Goal: Task Accomplishment & Management: Manage account settings

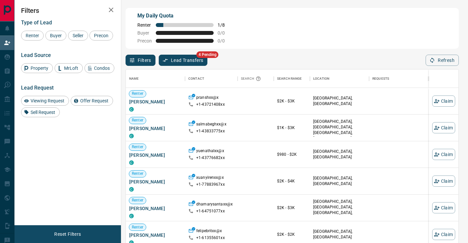
scroll to position [183, 333]
click at [97, 103] on span "Offer Request" at bounding box center [94, 100] width 33 height 5
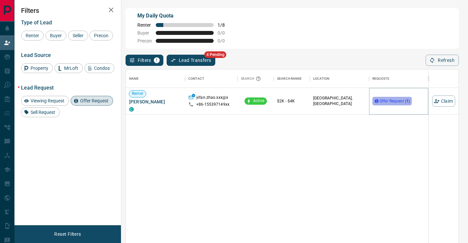
click at [395, 101] on span "Offer Request ( 1 )" at bounding box center [395, 101] width 30 height 5
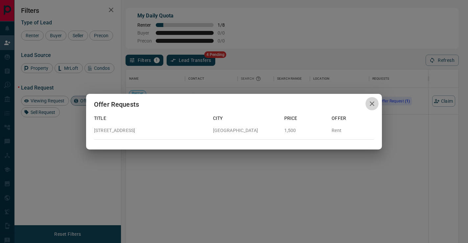
click at [373, 103] on icon "button" at bounding box center [372, 103] width 5 height 5
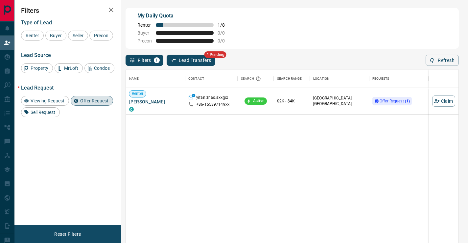
click at [202, 60] on button "Lead Transfers" at bounding box center [191, 60] width 49 height 11
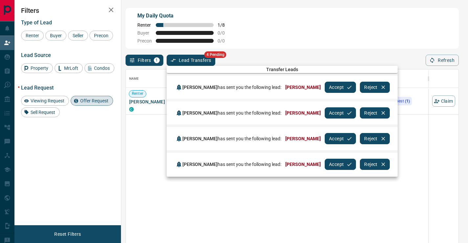
click at [325, 114] on button "Accept" at bounding box center [340, 112] width 31 height 11
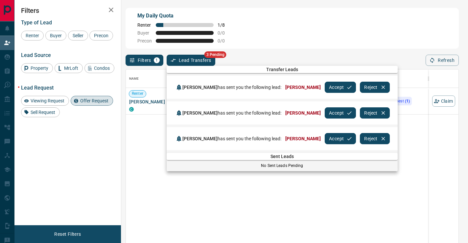
click at [325, 88] on button "Accept" at bounding box center [340, 86] width 31 height 11
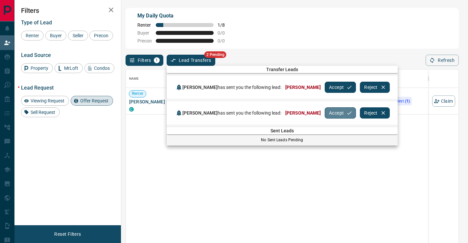
click at [325, 107] on button "Accept" at bounding box center [340, 112] width 31 height 11
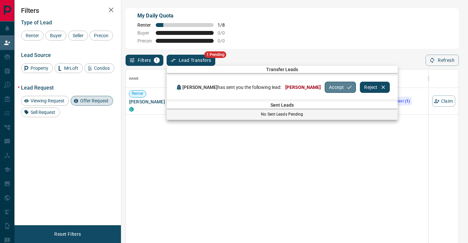
click at [325, 89] on button "Accept" at bounding box center [340, 86] width 31 height 11
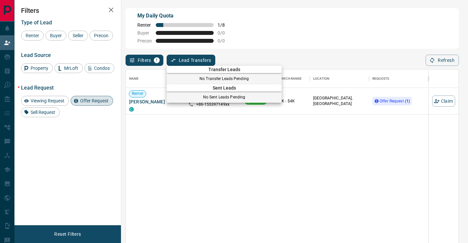
click at [247, 137] on div at bounding box center [234, 121] width 468 height 243
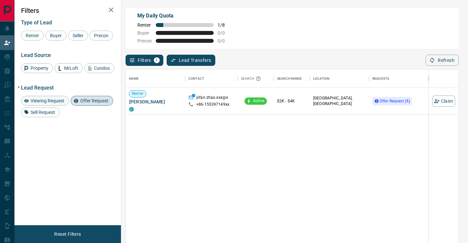
click at [57, 103] on span "Viewing Request" at bounding box center [47, 100] width 38 height 5
click at [98, 103] on span "Offer Request" at bounding box center [94, 100] width 33 height 5
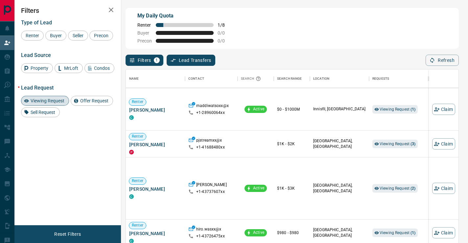
scroll to position [28, 0]
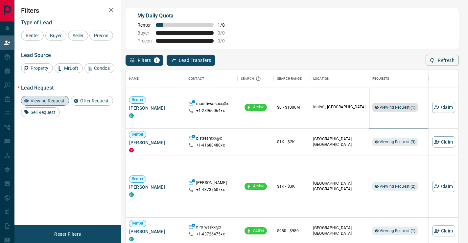
click at [388, 107] on span "Viewing Request ( 1 )" at bounding box center [398, 107] width 36 height 5
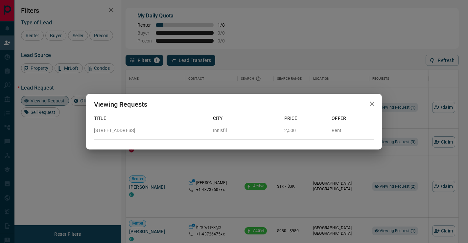
click at [135, 129] on p "[STREET_ADDRESS]" at bounding box center [151, 130] width 114 height 7
click at [370, 102] on icon "button" at bounding box center [372, 103] width 5 height 5
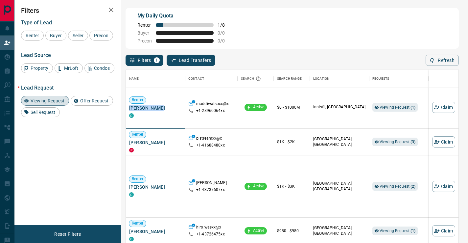
drag, startPoint x: 159, startPoint y: 108, endPoint x: 126, endPoint y: 108, distance: 32.5
click at [126, 108] on div "Renter [PERSON_NAME] C" at bounding box center [155, 107] width 59 height 42
copy span "[PERSON_NAME]"
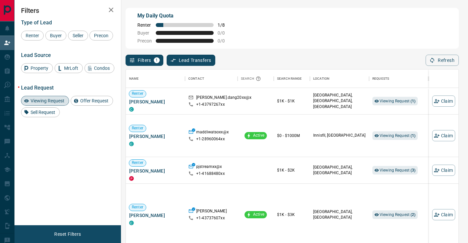
scroll to position [183, 333]
click at [386, 137] on span "Viewing Request ( 1 )" at bounding box center [398, 135] width 36 height 5
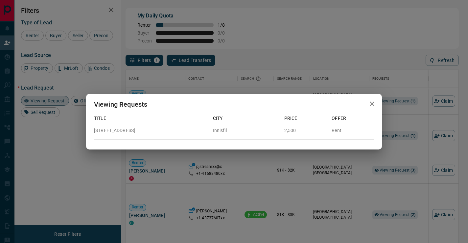
drag, startPoint x: 152, startPoint y: 131, endPoint x: 87, endPoint y: 131, distance: 65.7
click at [87, 131] on div "Title City Price Offer [STREET_ADDRESS][GEOGRAPHIC_DATA] 2,500 Rent" at bounding box center [234, 124] width 296 height 30
copy p "[STREET_ADDRESS]"
click at [285, 49] on div "Viewing Requests Title City Price Offer [STREET_ADDRESS][GEOGRAPHIC_DATA] 2,500…" at bounding box center [234, 121] width 468 height 243
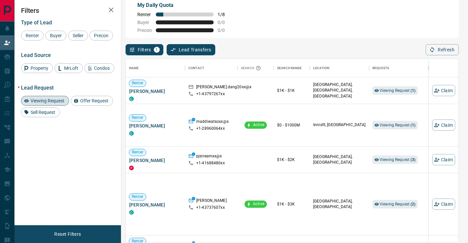
scroll to position [0, 0]
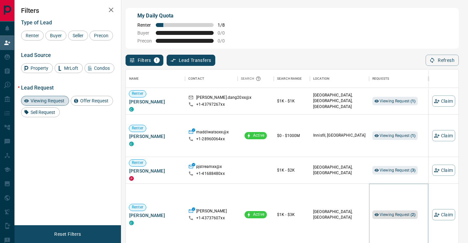
click at [395, 213] on span "Viewing Request ( 2 )" at bounding box center [398, 214] width 36 height 5
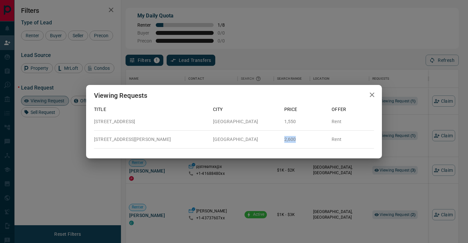
drag, startPoint x: 296, startPoint y: 141, endPoint x: 279, endPoint y: 139, distance: 17.5
click at [279, 139] on div "2,600" at bounding box center [303, 136] width 48 height 12
click at [278, 139] on p "[GEOGRAPHIC_DATA]" at bounding box center [246, 139] width 66 height 7
click at [370, 94] on icon "button" at bounding box center [372, 95] width 8 height 8
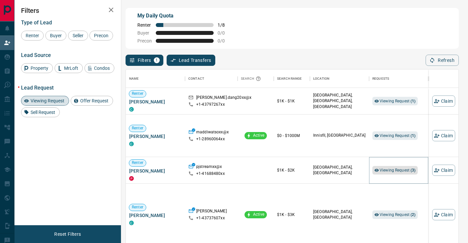
click at [382, 168] on span "Viewing Request ( 3 )" at bounding box center [398, 170] width 36 height 5
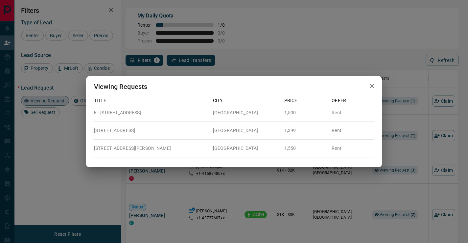
click at [367, 82] on button "button" at bounding box center [371, 85] width 13 height 13
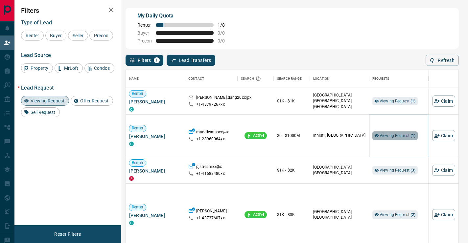
click at [389, 135] on span "Viewing Request ( 1 )" at bounding box center [398, 135] width 36 height 5
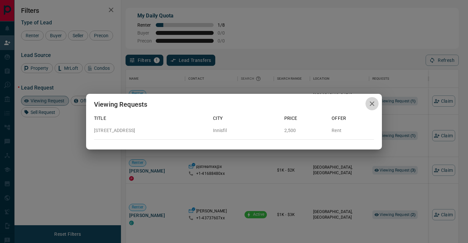
click at [375, 103] on icon "button" at bounding box center [372, 104] width 8 height 8
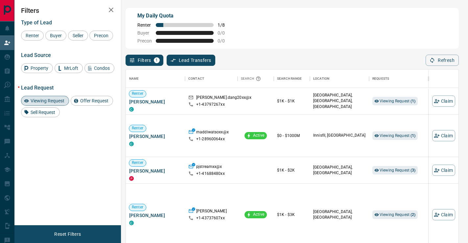
scroll to position [183, 333]
click at [393, 136] on span "Viewing Request ( 1 )" at bounding box center [398, 135] width 36 height 5
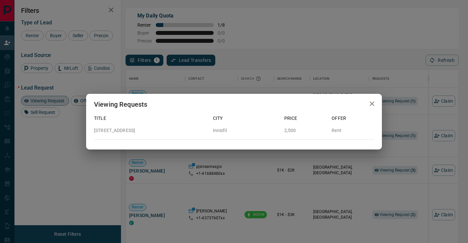
click at [370, 105] on icon "button" at bounding box center [372, 103] width 5 height 5
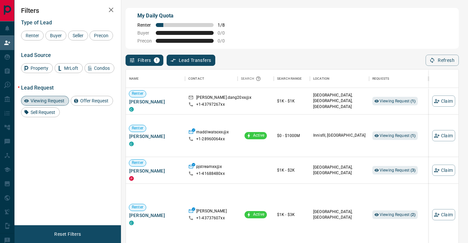
click at [59, 103] on span "Viewing Request" at bounding box center [47, 100] width 38 height 5
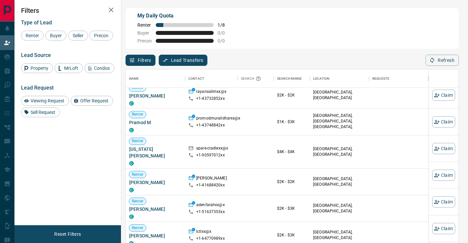
scroll to position [349, 0]
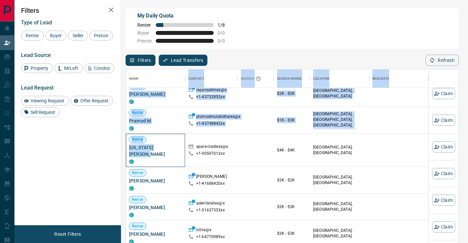
drag, startPoint x: 172, startPoint y: 146, endPoint x: 124, endPoint y: 148, distance: 47.4
click at [124, 148] on div "My Daily Quota Renter 1 / 8 Buyer 0 / 0 Precon 0 / 0 Filters Lead Transfers 0 R…" at bounding box center [292, 104] width 336 height 194
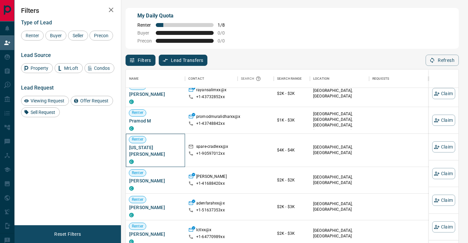
click at [181, 145] on span "[US_STATE][PERSON_NAME]" at bounding box center [155, 150] width 53 height 13
drag, startPoint x: 175, startPoint y: 148, endPoint x: 129, endPoint y: 147, distance: 46.3
click at [129, 147] on span "[US_STATE][PERSON_NAME]" at bounding box center [155, 150] width 53 height 13
copy span "[US_STATE][PERSON_NAME]"
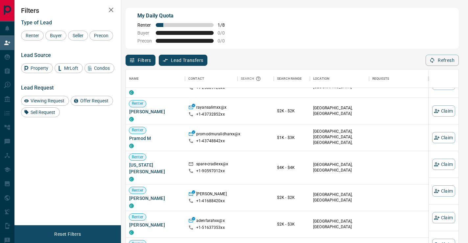
scroll to position [332, 0]
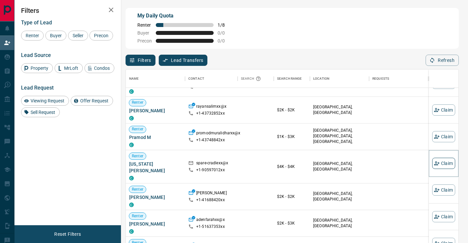
click at [446, 162] on button "Claim" at bounding box center [443, 162] width 23 height 11
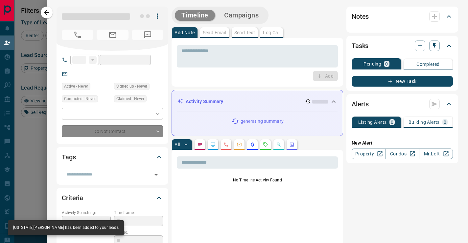
type input "**"
type input "**********"
type input "**"
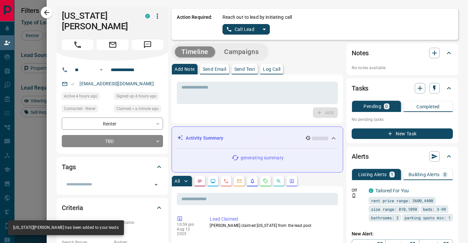
click at [253, 50] on button "Campaigns" at bounding box center [242, 51] width 48 height 11
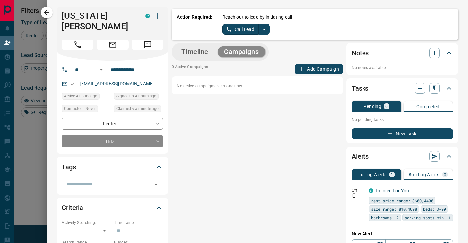
click at [314, 69] on button "Add Campaign" at bounding box center [319, 69] width 48 height 11
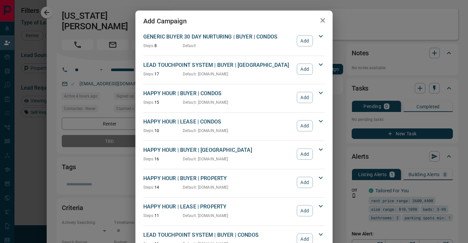
scroll to position [550, 0]
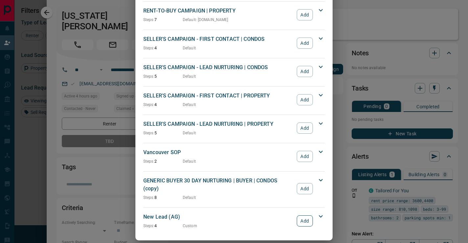
click at [304, 215] on button "Add" at bounding box center [305, 220] width 16 height 11
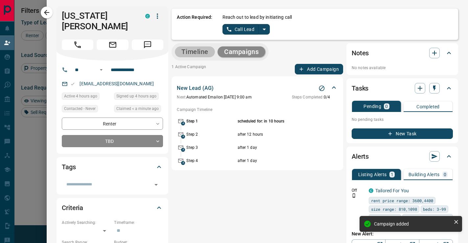
click at [197, 52] on button "Timeline" at bounding box center [195, 51] width 40 height 11
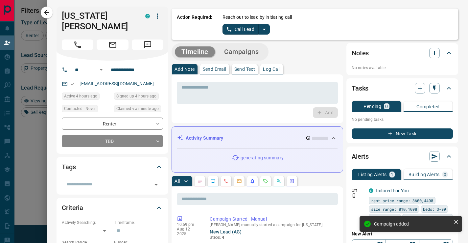
click at [266, 28] on icon "split button" at bounding box center [264, 29] width 8 height 8
click at [256, 50] on li "Log Manual Call" at bounding box center [246, 52] width 40 height 10
click at [277, 71] on p "Log Call" at bounding box center [271, 69] width 17 height 5
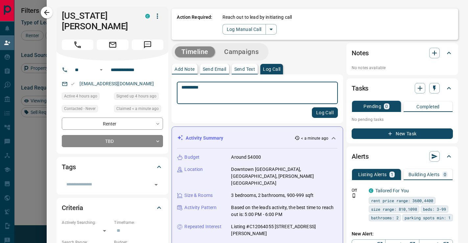
type textarea "*********"
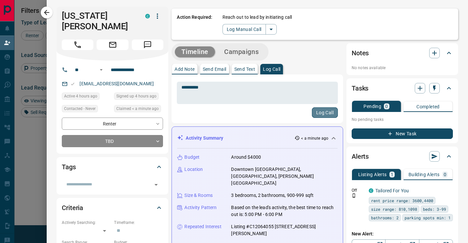
click at [321, 114] on button "Log Call" at bounding box center [325, 112] width 26 height 11
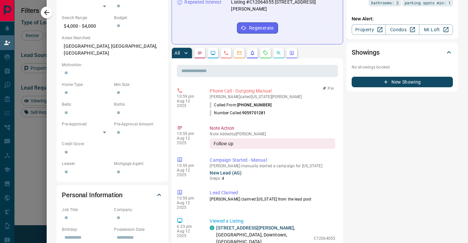
scroll to position [0, 0]
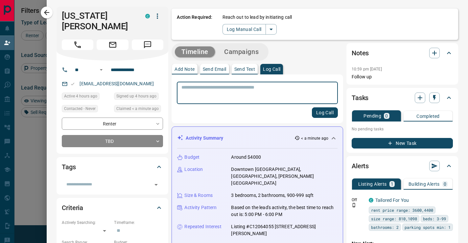
drag, startPoint x: 44, startPoint y: 12, endPoint x: 176, endPoint y: 79, distance: 147.8
click at [44, 12] on icon "button" at bounding box center [47, 13] width 8 height 8
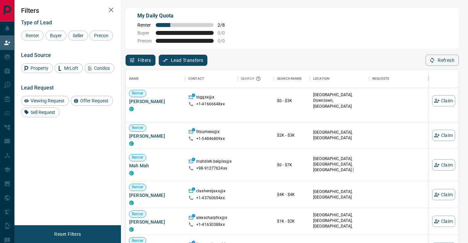
scroll to position [168, 0]
drag, startPoint x: 160, startPoint y: 101, endPoint x: 129, endPoint y: 102, distance: 30.2
click at [129, 102] on span "[PERSON_NAME]" at bounding box center [155, 101] width 53 height 7
copy span "[PERSON_NAME]"
click at [278, 113] on div "$0 - $3K" at bounding box center [292, 100] width 30 height 42
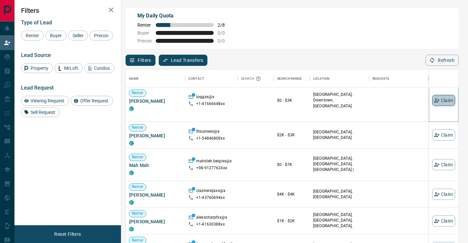
click at [443, 99] on button "Claim" at bounding box center [443, 100] width 23 height 11
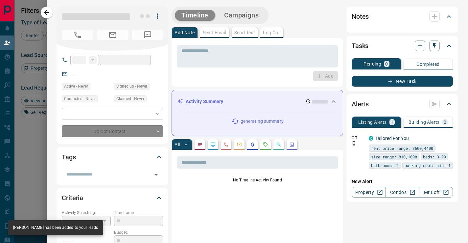
type input "**"
type input "**********"
type input "**"
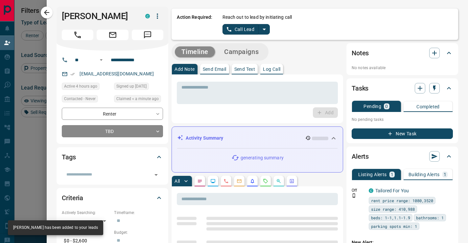
click at [262, 28] on icon "split button" at bounding box center [264, 29] width 8 height 8
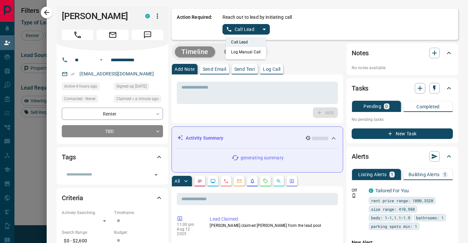
click at [258, 54] on li "Log Manual Call" at bounding box center [246, 52] width 40 height 10
click at [274, 67] on p "Log Call" at bounding box center [271, 69] width 17 height 5
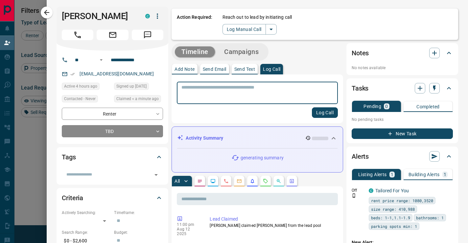
click at [267, 84] on textarea at bounding box center [257, 92] width 152 height 17
type textarea "*********"
click at [320, 110] on button "Log Call" at bounding box center [325, 112] width 26 height 11
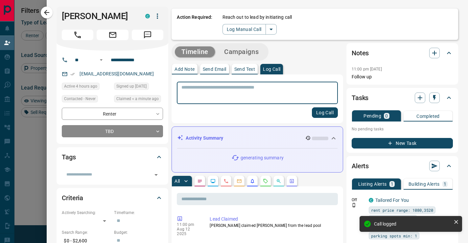
click at [243, 50] on button "Campaigns" at bounding box center [242, 51] width 48 height 11
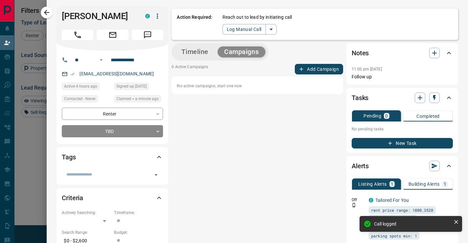
click at [319, 71] on button "Add Campaign" at bounding box center [319, 69] width 48 height 11
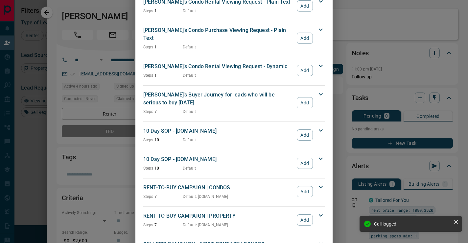
scroll to position [550, 0]
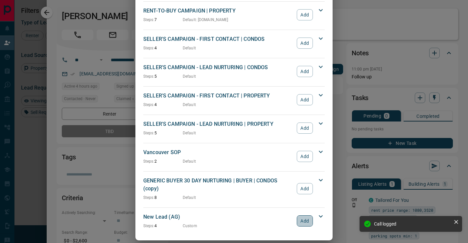
click at [306, 217] on button "Add" at bounding box center [305, 220] width 16 height 11
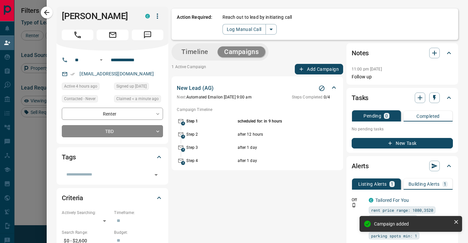
click at [200, 52] on button "Timeline" at bounding box center [195, 51] width 40 height 11
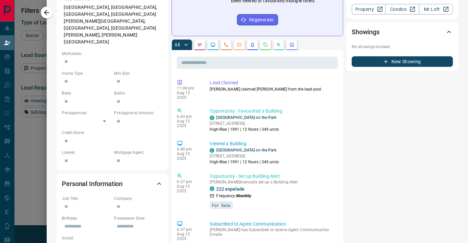
scroll to position [0, 0]
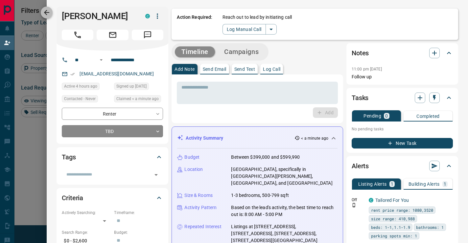
click at [44, 13] on icon "button" at bounding box center [47, 13] width 8 height 8
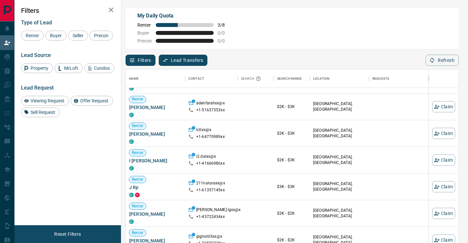
scroll to position [373, 0]
click at [448, 135] on button "Claim" at bounding box center [443, 132] width 23 height 11
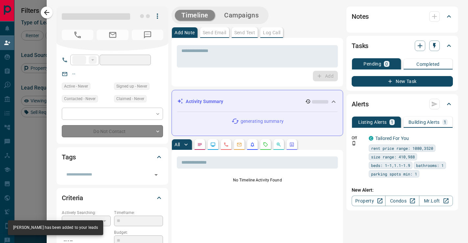
type input "**"
type input "**********"
type input "**"
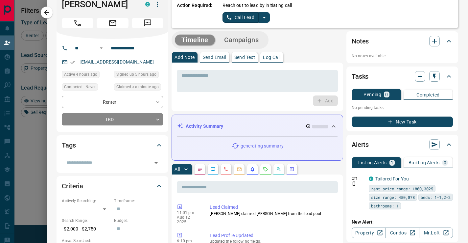
scroll to position [12, 0]
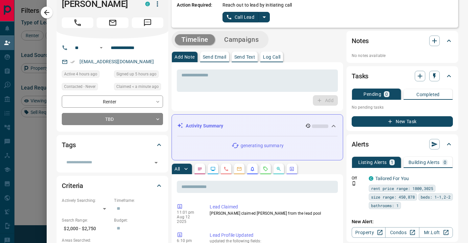
click at [256, 41] on button "Campaigns" at bounding box center [242, 39] width 48 height 11
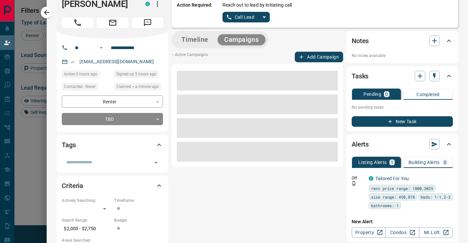
click at [309, 56] on button "Add Campaign" at bounding box center [319, 57] width 48 height 11
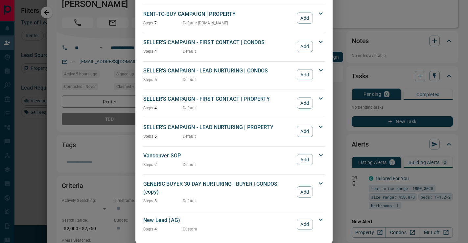
scroll to position [550, 0]
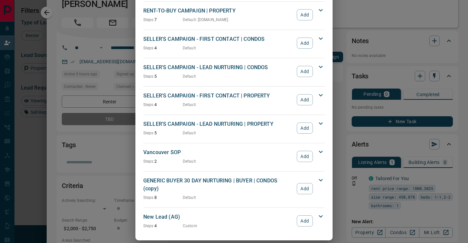
click at [320, 212] on icon at bounding box center [321, 216] width 8 height 8
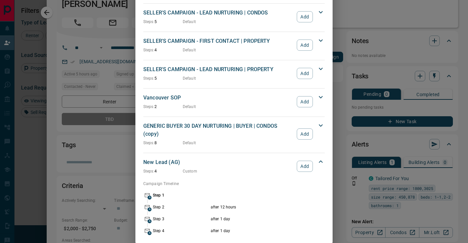
scroll to position [610, 0]
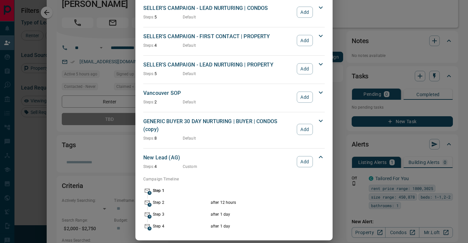
click at [160, 187] on p "Step 1" at bounding box center [181, 190] width 56 height 6
click at [147, 186] on icon at bounding box center [147, 190] width 8 height 8
click at [159, 153] on p "New Lead (AG)" at bounding box center [218, 157] width 150 height 8
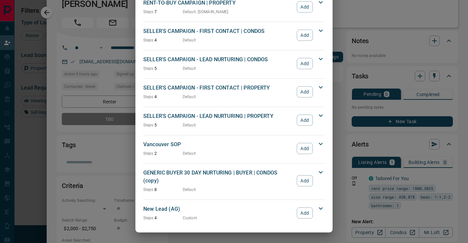
scroll to position [550, 0]
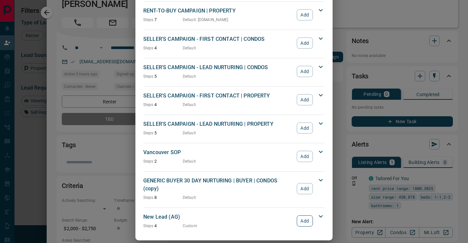
click at [303, 216] on button "Add" at bounding box center [305, 220] width 16 height 11
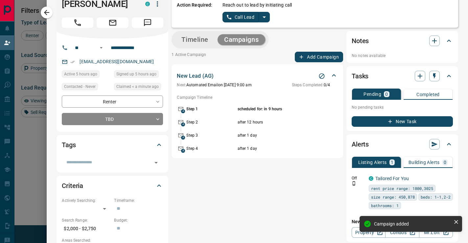
scroll to position [0, 0]
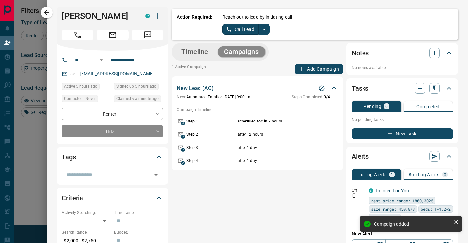
click at [264, 28] on icon "split button" at bounding box center [264, 29] width 8 height 8
click at [194, 50] on button "Timeline" at bounding box center [195, 51] width 40 height 11
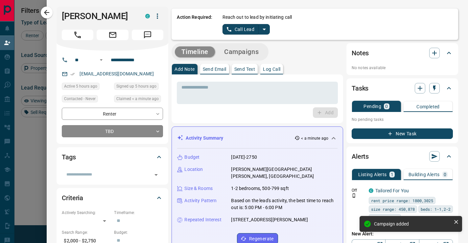
click at [264, 34] on button "split button" at bounding box center [264, 29] width 11 height 11
click at [259, 53] on li "Log Manual Call" at bounding box center [246, 52] width 40 height 10
click at [271, 69] on p "Log Call" at bounding box center [271, 69] width 17 height 5
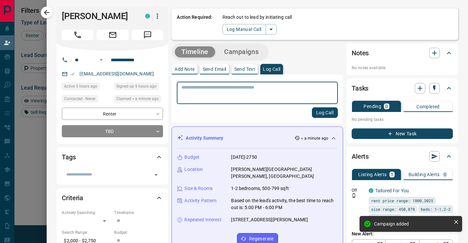
click at [266, 93] on textarea at bounding box center [257, 92] width 152 height 17
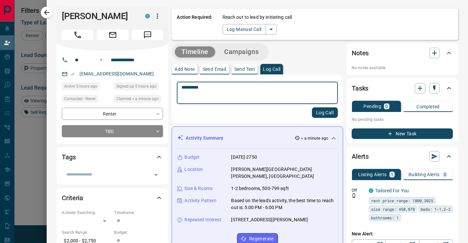
type textarea "*********"
click at [328, 113] on button "Log Call" at bounding box center [325, 112] width 26 height 11
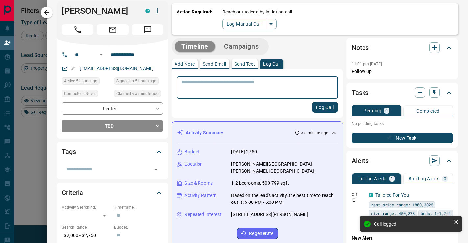
scroll to position [6, 0]
drag, startPoint x: 49, startPoint y: 12, endPoint x: 201, endPoint y: 82, distance: 168.3
click at [49, 12] on icon "button" at bounding box center [47, 13] width 8 height 8
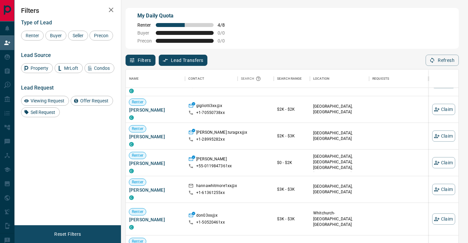
scroll to position [477, 0]
drag, startPoint x: 156, startPoint y: 109, endPoint x: 128, endPoint y: 108, distance: 27.6
click at [128, 108] on div "Renter [PERSON_NAME] C" at bounding box center [155, 109] width 59 height 27
copy span "[PERSON_NAME]"
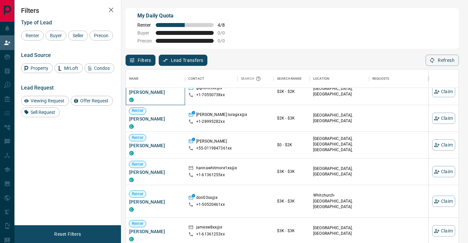
scroll to position [495, 0]
click at [441, 120] on button "Claim" at bounding box center [443, 117] width 23 height 11
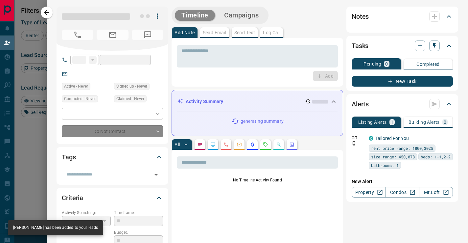
type input "**"
type input "**********"
type input "**"
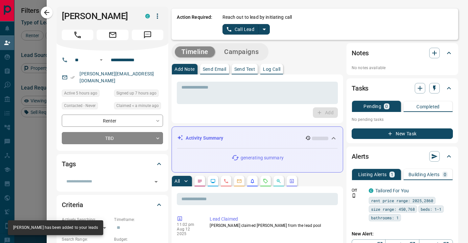
click at [263, 33] on icon "split button" at bounding box center [264, 29] width 8 height 8
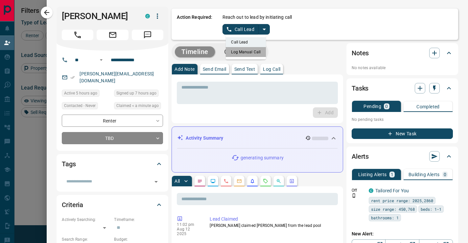
click at [253, 53] on li "Log Manual Call" at bounding box center [246, 52] width 40 height 10
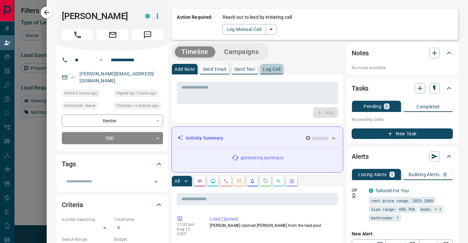
click at [269, 69] on p "Log Call" at bounding box center [271, 69] width 17 height 5
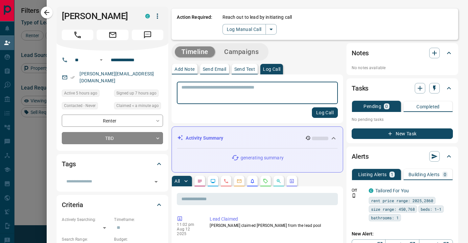
click at [266, 96] on textarea at bounding box center [257, 92] width 152 height 17
type textarea "*********"
click at [316, 107] on button "Log Call" at bounding box center [325, 112] width 26 height 11
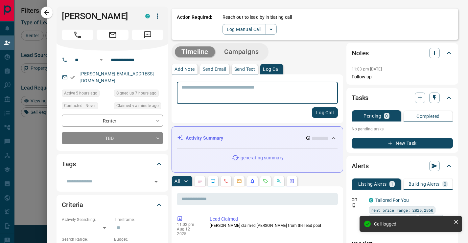
click at [234, 51] on button "Campaigns" at bounding box center [242, 51] width 48 height 11
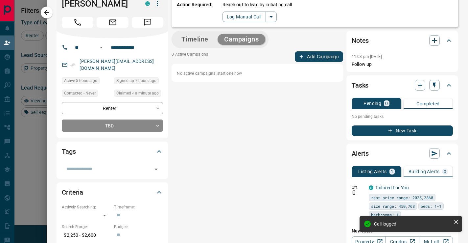
scroll to position [8, 0]
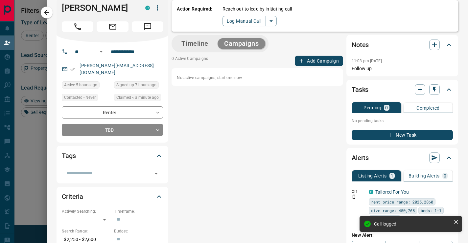
click at [323, 58] on button "Add Campaign" at bounding box center [319, 61] width 48 height 11
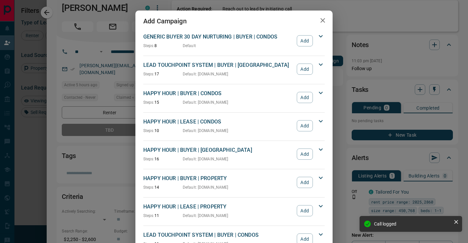
scroll to position [550, 0]
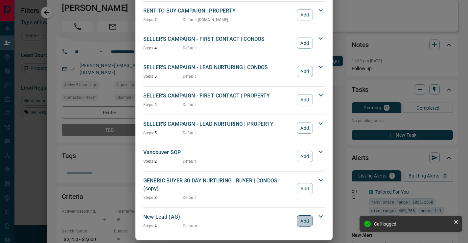
click at [300, 215] on button "Add" at bounding box center [305, 220] width 16 height 11
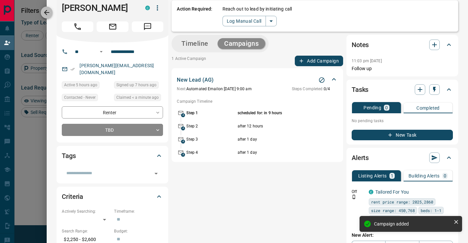
click at [48, 12] on icon "button" at bounding box center [47, 13] width 8 height 8
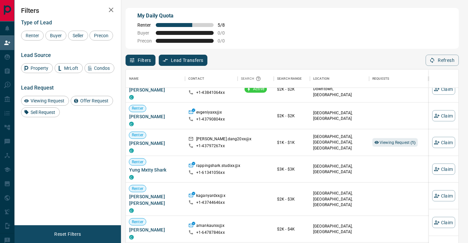
scroll to position [1068, 0]
click at [399, 144] on span "Viewing Request ( 1 )" at bounding box center [398, 142] width 36 height 5
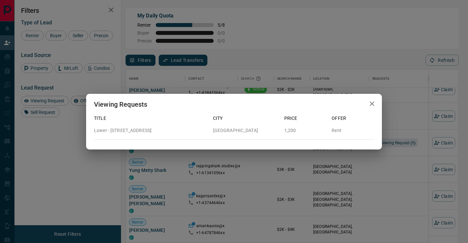
click at [388, 171] on div "Viewing Requests Title City Price Offer [GEOGRAPHIC_DATA][STREET_ADDRESS] Rent" at bounding box center [234, 121] width 468 height 243
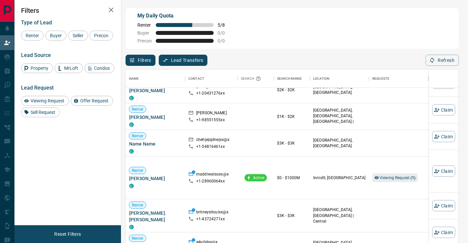
scroll to position [1292, 0]
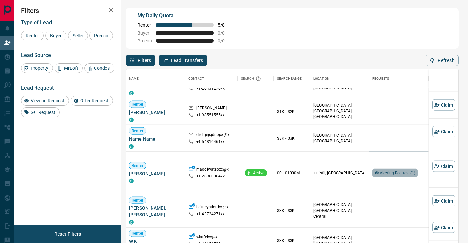
click at [390, 170] on span "Viewing Request ( 1 )" at bounding box center [398, 172] width 36 height 5
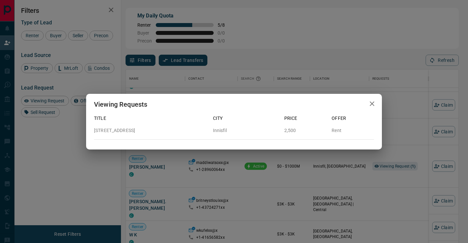
click at [388, 196] on div "Viewing Requests Title City Price Offer [STREET_ADDRESS][GEOGRAPHIC_DATA] 2,500…" at bounding box center [234, 121] width 468 height 243
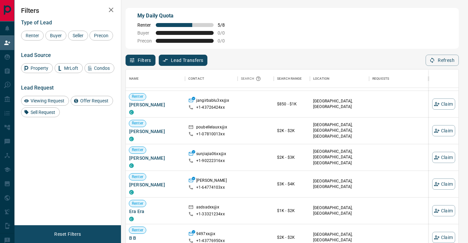
scroll to position [1952, 0]
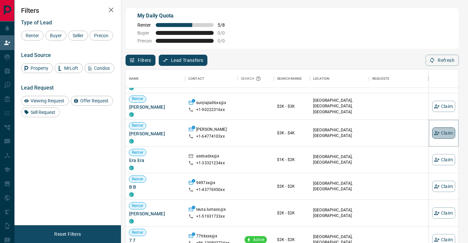
click at [448, 135] on button "Claim" at bounding box center [443, 132] width 23 height 11
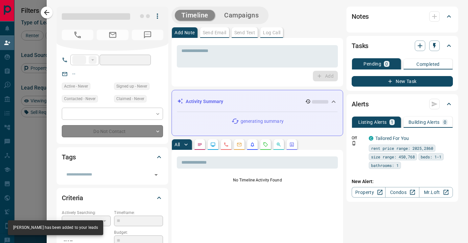
type input "**"
type input "**********"
type input "**"
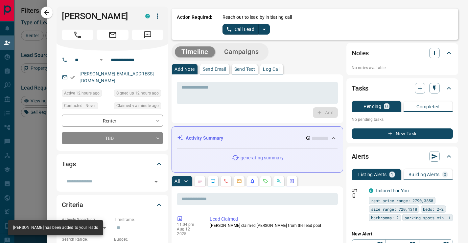
click at [257, 47] on button "Campaigns" at bounding box center [242, 51] width 48 height 11
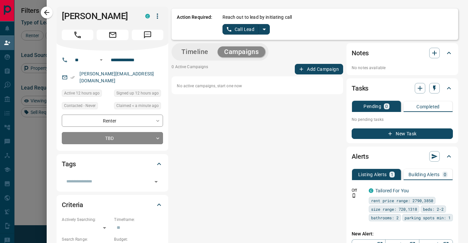
click at [325, 70] on button "Add Campaign" at bounding box center [319, 69] width 48 height 11
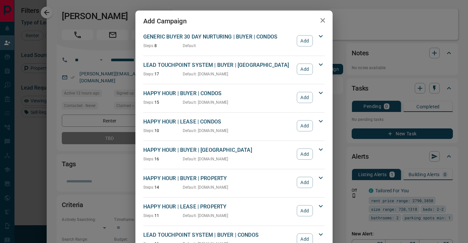
scroll to position [550, 0]
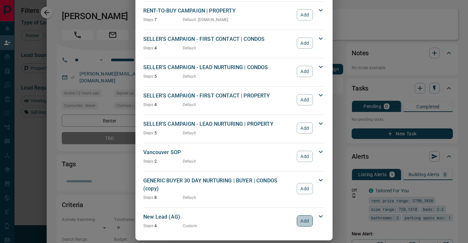
click at [302, 215] on button "Add" at bounding box center [305, 220] width 16 height 11
click at [341, 50] on div "Add Campaign GENERIC BUYER 30 DAY NURTURING | BUYER | CONDOS Steps: 8 Default A…" at bounding box center [234, 121] width 468 height 243
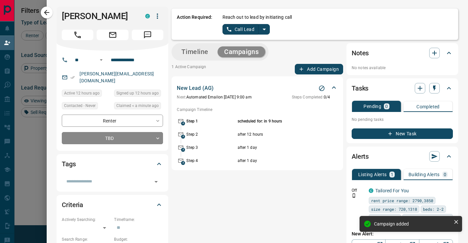
click at [262, 28] on icon "split button" at bounding box center [264, 29] width 8 height 8
click at [252, 50] on li "Log Manual Call" at bounding box center [246, 52] width 40 height 10
click at [199, 52] on button "Timeline" at bounding box center [195, 51] width 40 height 11
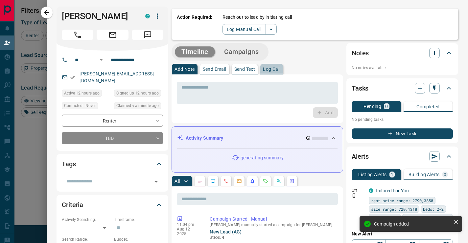
click at [272, 72] on button "Log Call" at bounding box center [271, 69] width 23 height 11
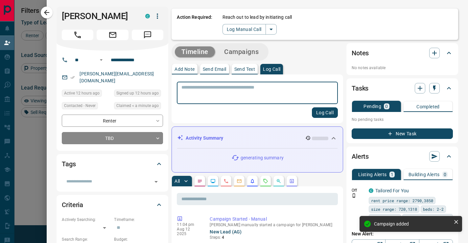
click at [272, 88] on textarea at bounding box center [257, 92] width 152 height 17
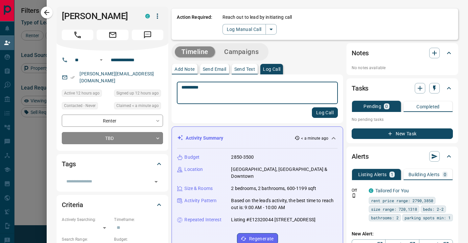
type textarea "*********"
click at [321, 111] on button "Log Call" at bounding box center [325, 112] width 26 height 11
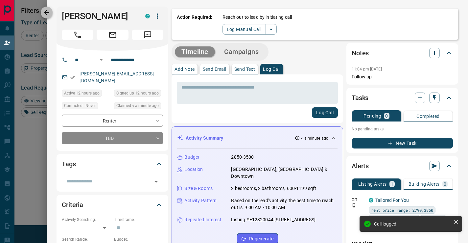
click at [51, 15] on button "button" at bounding box center [47, 13] width 12 height 12
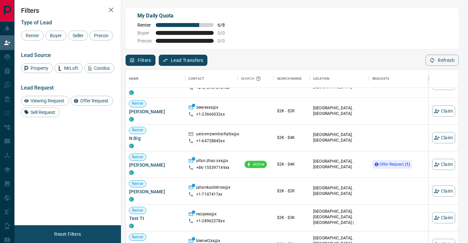
scroll to position [2314, 0]
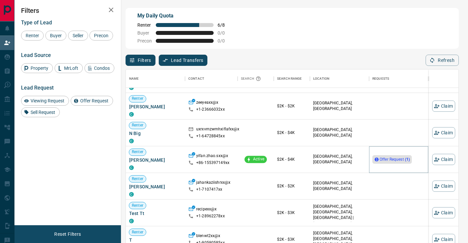
click at [401, 157] on span "Offer Request ( 1 )" at bounding box center [395, 159] width 30 height 5
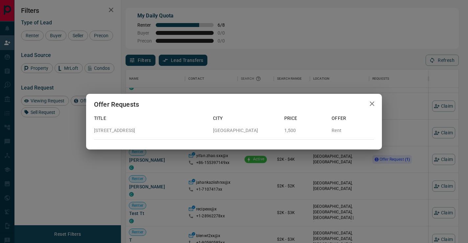
click at [373, 105] on icon "button" at bounding box center [372, 104] width 8 height 8
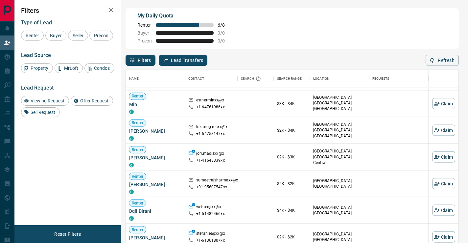
scroll to position [2862, 0]
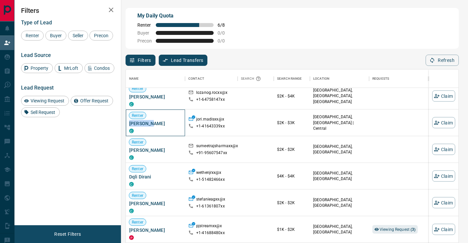
drag, startPoint x: 149, startPoint y: 122, endPoint x: 126, endPoint y: 122, distance: 22.7
click at [126, 122] on div "Renter [PERSON_NAME]" at bounding box center [155, 122] width 59 height 27
copy span "[PERSON_NAME]"
click at [444, 121] on button "Claim" at bounding box center [443, 122] width 23 height 11
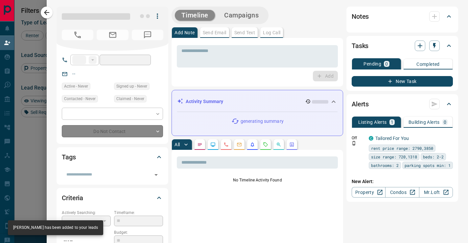
type input "**"
type input "**********"
type input "**"
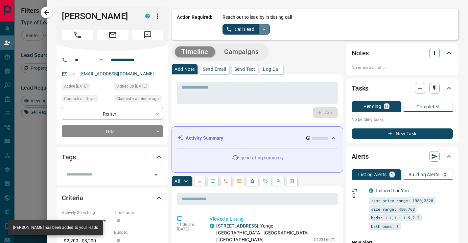
click at [263, 28] on icon "split button" at bounding box center [264, 29] width 8 height 8
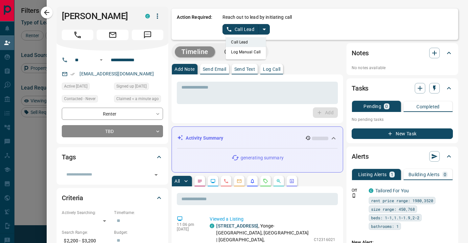
click at [253, 51] on li "Log Manual Call" at bounding box center [246, 52] width 40 height 10
click at [270, 65] on button "Log Call" at bounding box center [271, 69] width 23 height 11
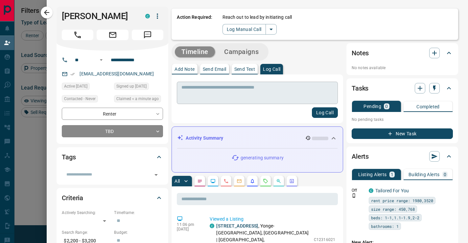
click at [267, 84] on div "* ​" at bounding box center [257, 92] width 161 height 22
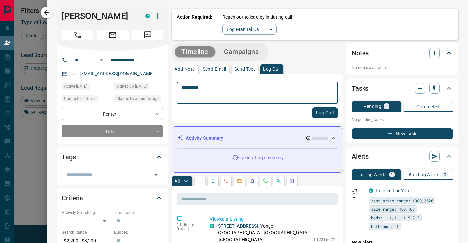
type textarea "*********"
click at [319, 112] on button "Log Call" at bounding box center [325, 112] width 26 height 11
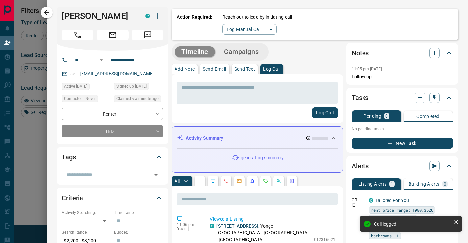
click at [243, 60] on div "Timeline Campaigns" at bounding box center [220, 51] width 97 height 17
click at [243, 55] on button "Campaigns" at bounding box center [242, 51] width 48 height 11
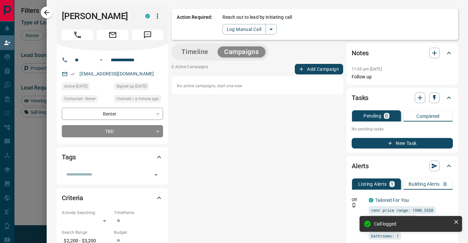
click at [308, 70] on button "Add Campaign" at bounding box center [319, 69] width 48 height 11
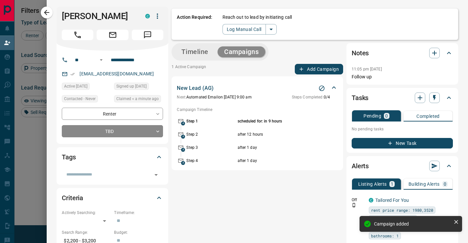
click at [50, 11] on icon "button" at bounding box center [47, 13] width 8 height 8
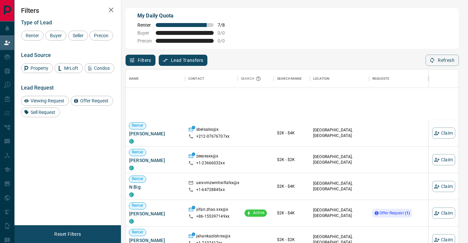
scroll to position [2319, 0]
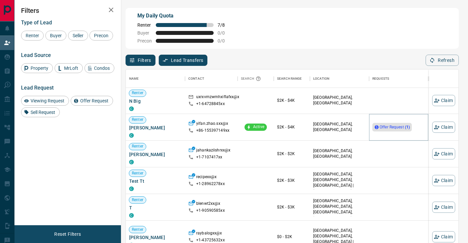
click at [388, 125] on span "Offer Request ( 1 )" at bounding box center [395, 127] width 30 height 5
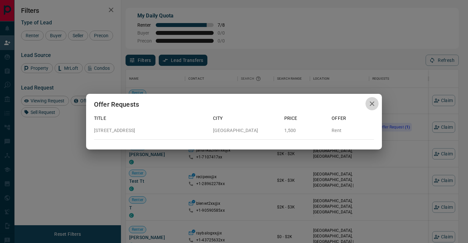
click at [373, 105] on icon "button" at bounding box center [372, 103] width 5 height 5
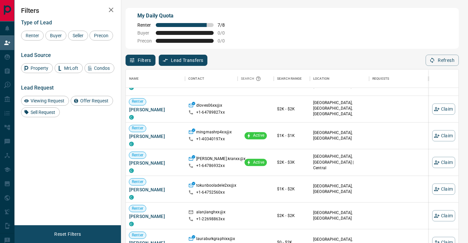
scroll to position [2476, 0]
click at [437, 167] on button "Claim" at bounding box center [443, 162] width 23 height 11
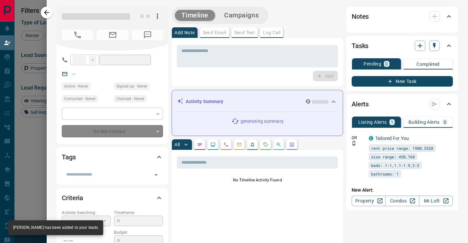
type input "**"
type input "**********"
type input "**"
type input "*"
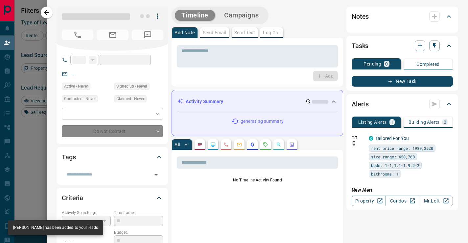
type input "**********"
type input "*******"
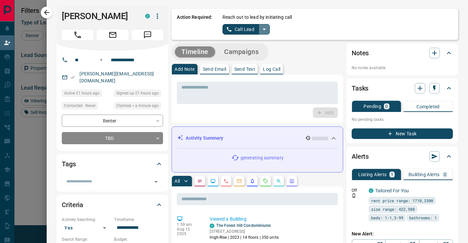
click at [261, 29] on icon "split button" at bounding box center [264, 29] width 8 height 8
click at [256, 51] on li "Log Manual Call" at bounding box center [246, 52] width 40 height 10
click at [272, 72] on button "Log Call" at bounding box center [271, 69] width 23 height 11
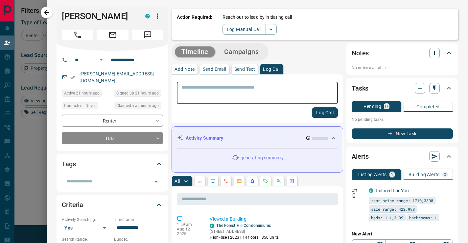
click at [272, 90] on textarea at bounding box center [257, 92] width 152 height 17
type textarea "*"
type textarea "*********"
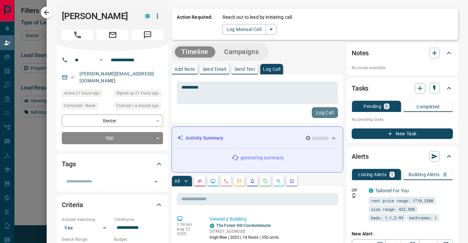
click at [326, 111] on button "Log Call" at bounding box center [325, 112] width 26 height 11
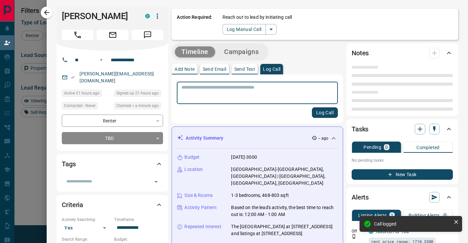
click at [254, 56] on button "Campaigns" at bounding box center [242, 51] width 48 height 11
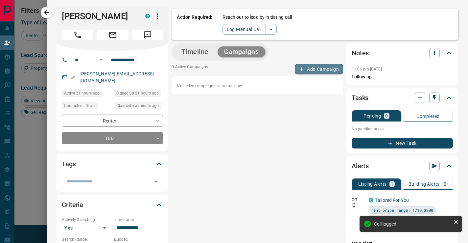
click at [307, 71] on button "Add Campaign" at bounding box center [319, 69] width 48 height 11
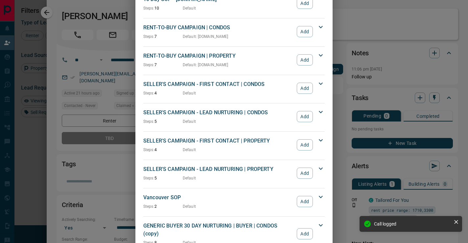
scroll to position [550, 0]
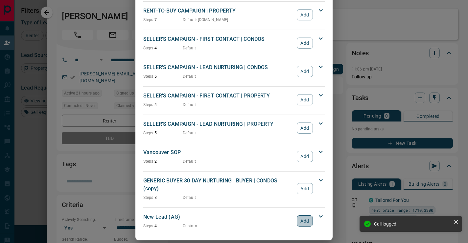
click at [309, 217] on button "Add" at bounding box center [305, 220] width 16 height 11
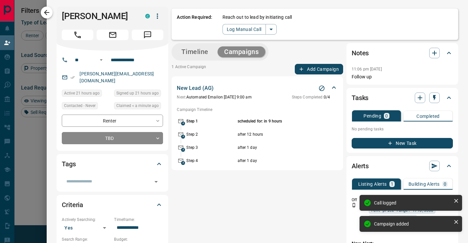
click at [49, 13] on icon "button" at bounding box center [47, 13] width 8 height 8
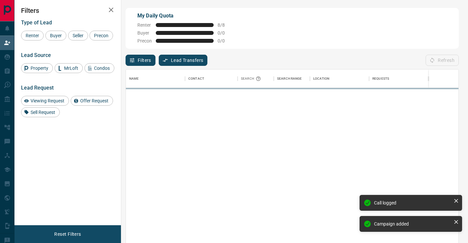
scroll to position [183, 333]
